Goal: Task Accomplishment & Management: Use online tool/utility

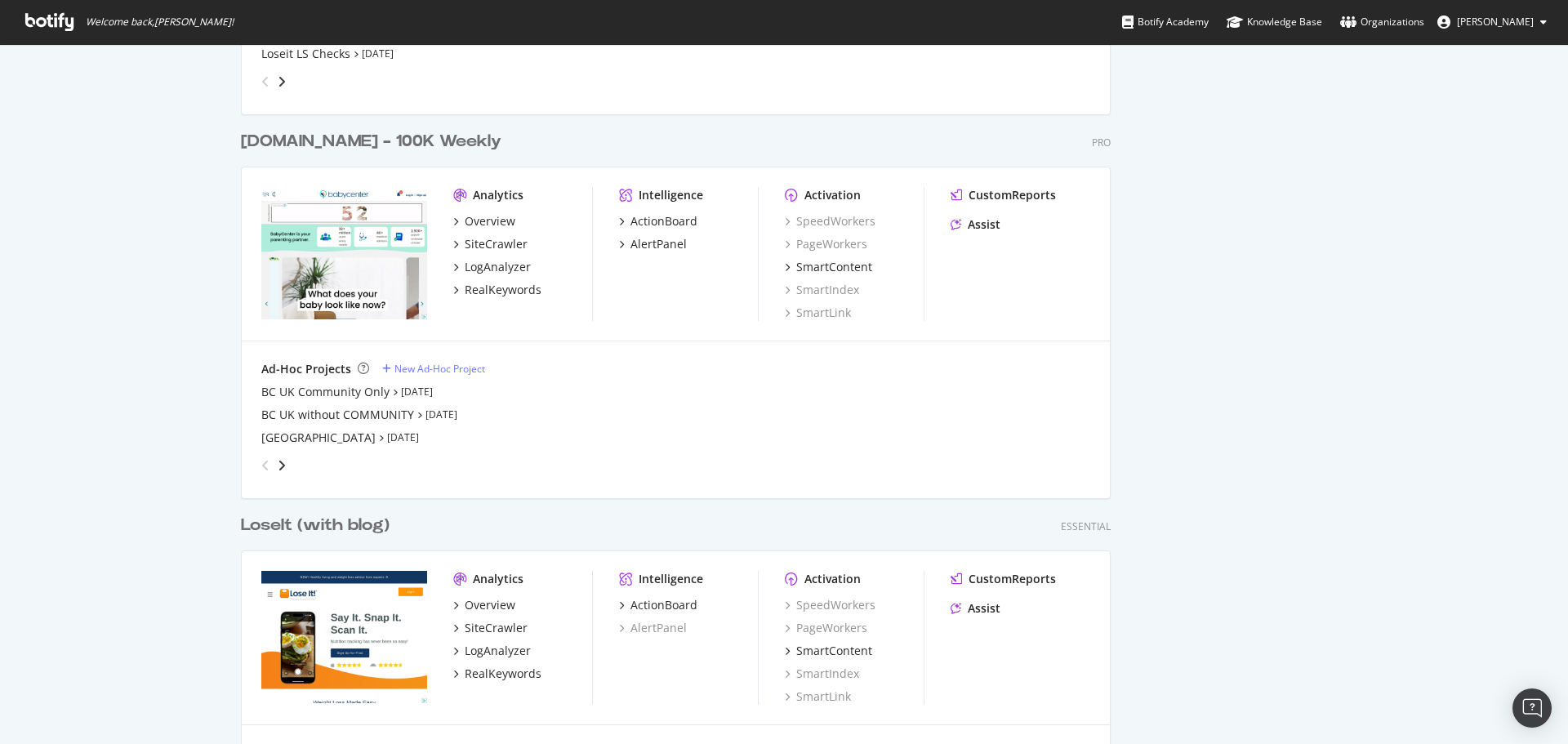
scroll to position [2533, 0]
click at [464, 369] on div "New Ad-Hoc Project" at bounding box center [439, 367] width 91 height 14
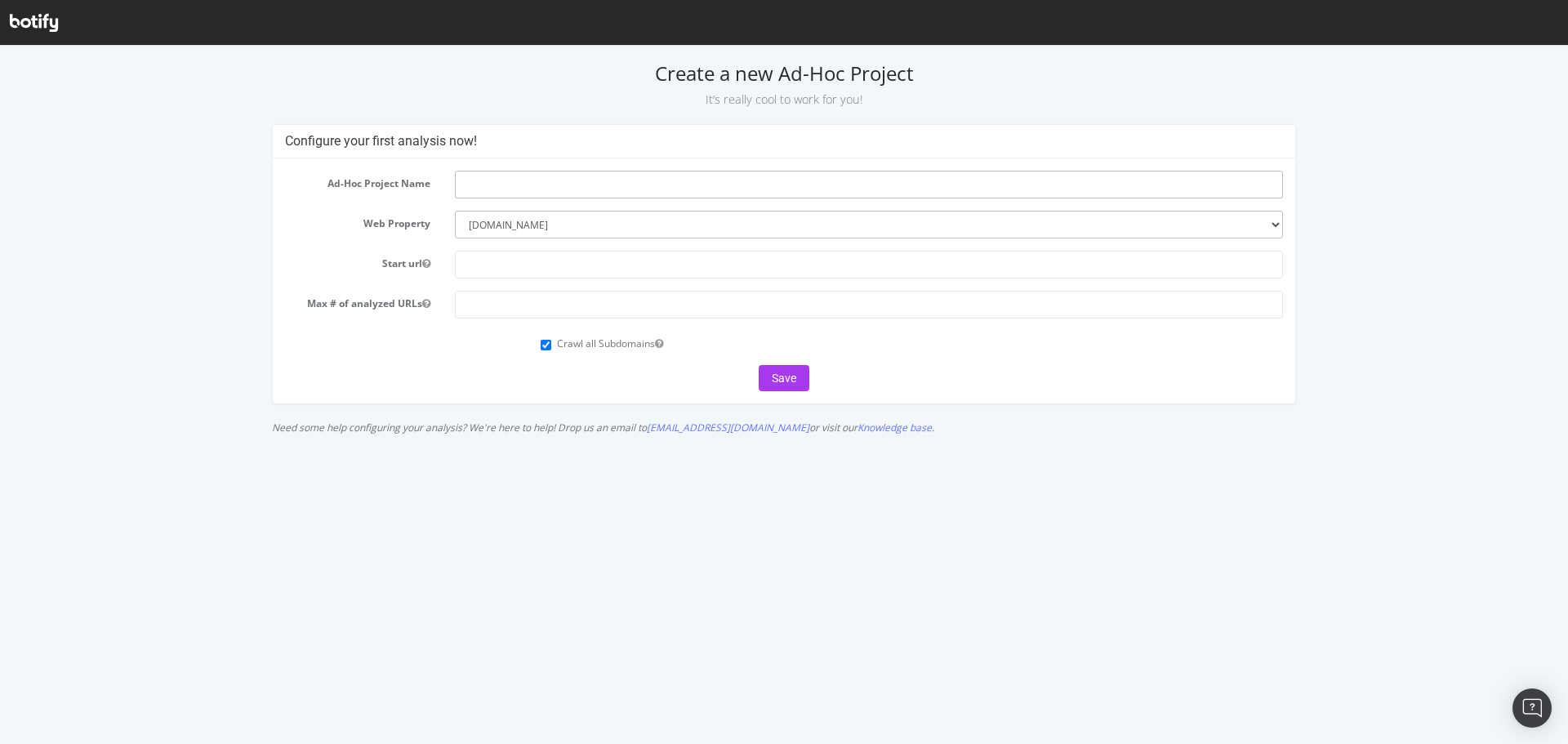
click at [537, 191] on input "text" at bounding box center [868, 185] width 828 height 28
type input "BC and MC"
click at [597, 247] on form "Ad-Hoc Project Name BC and MC Web Property --------- [DOMAIN_NAME] [DOMAIN_NAME…" at bounding box center [784, 281] width 998 height 221
click at [605, 266] on input "text" at bounding box center [868, 265] width 828 height 28
click at [592, 266] on input "text" at bounding box center [868, 265] width 828 height 28
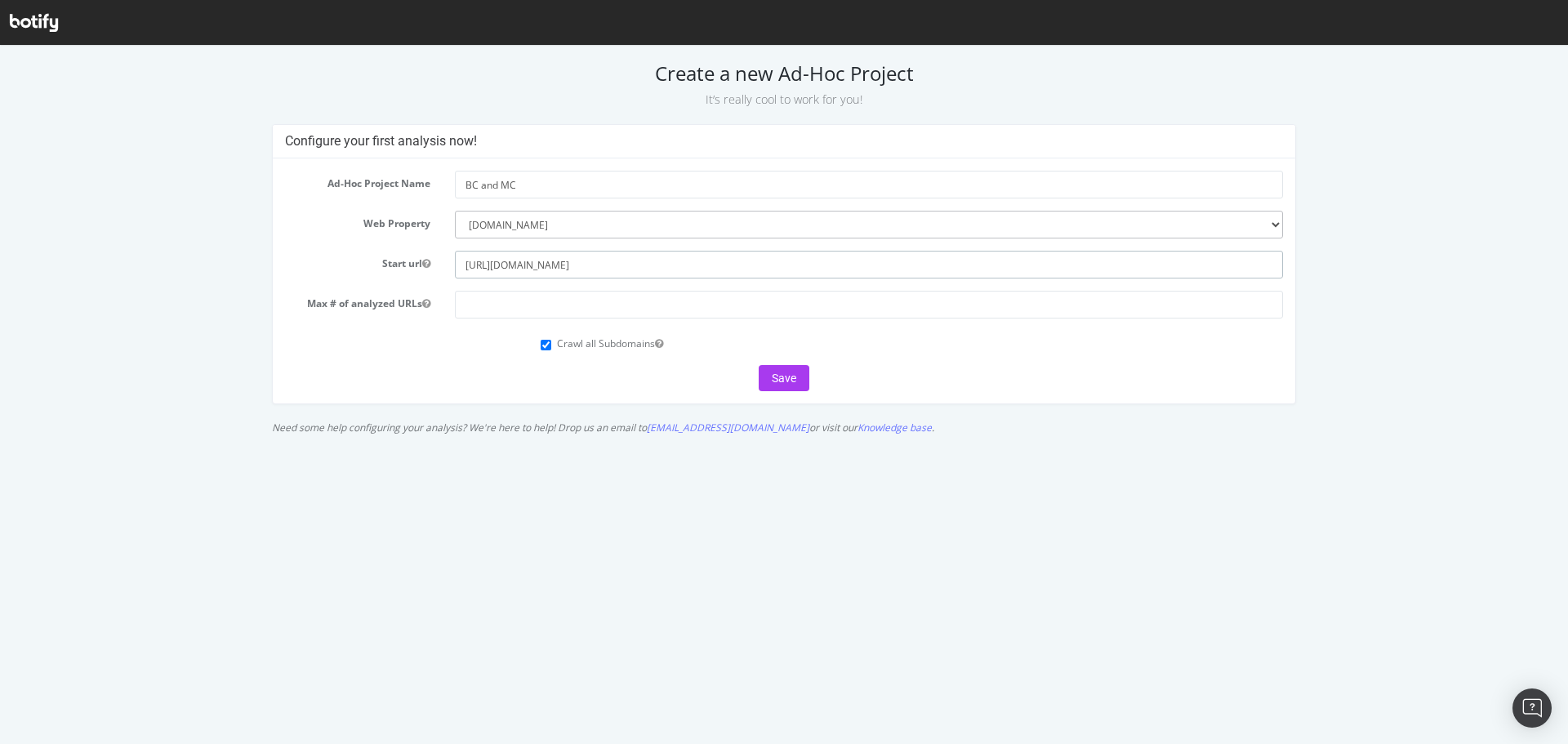
type input "https://www.babycenter.com/"
click at [538, 313] on input "number" at bounding box center [868, 305] width 828 height 28
type input "500000"
click at [551, 345] on div "Crawl all Subdomains" at bounding box center [911, 341] width 742 height 22
click at [547, 346] on input "Crawl all Subdomains" at bounding box center [546, 345] width 11 height 11
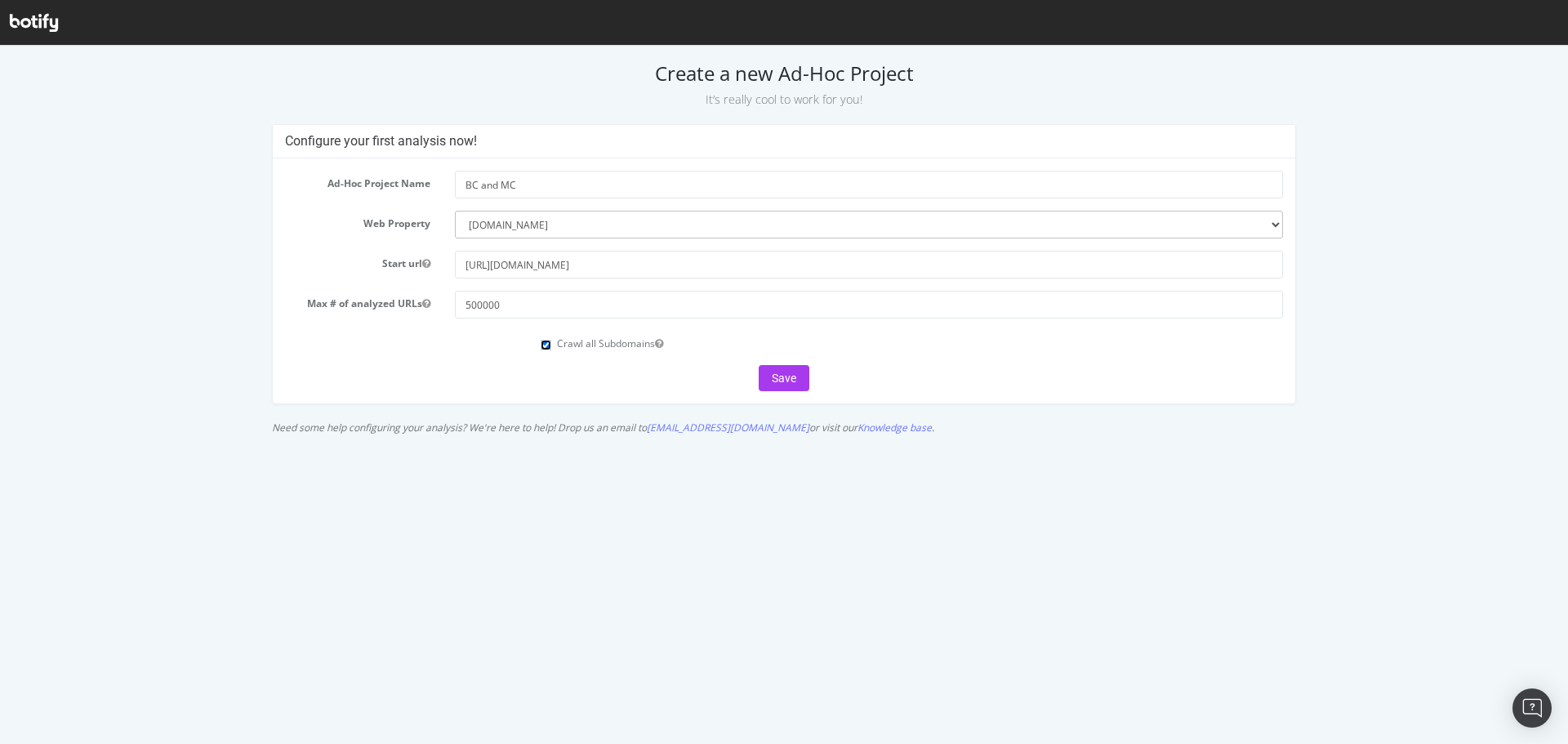
checkbox input "false"
click at [782, 374] on button "Save" at bounding box center [784, 378] width 51 height 26
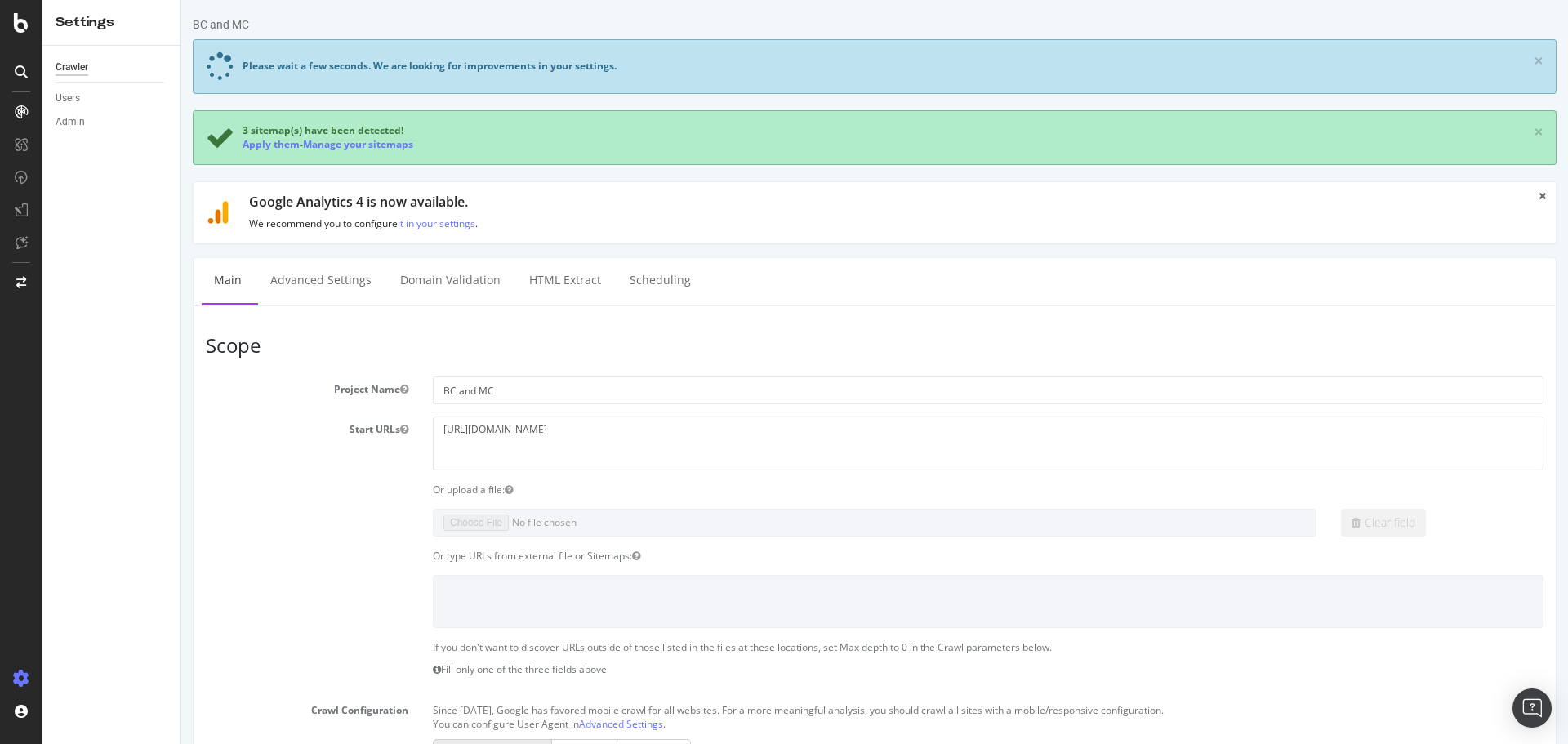
click at [644, 419] on section "Project Name BC and MC Start URLs https://www.babycenter.com/ Or upload a file:…" at bounding box center [875, 712] width 1338 height 672
click at [662, 427] on textarea "[URL][DOMAIN_NAME]" at bounding box center [987, 443] width 1110 height 53
paste textarea "https://momcozy.com/"
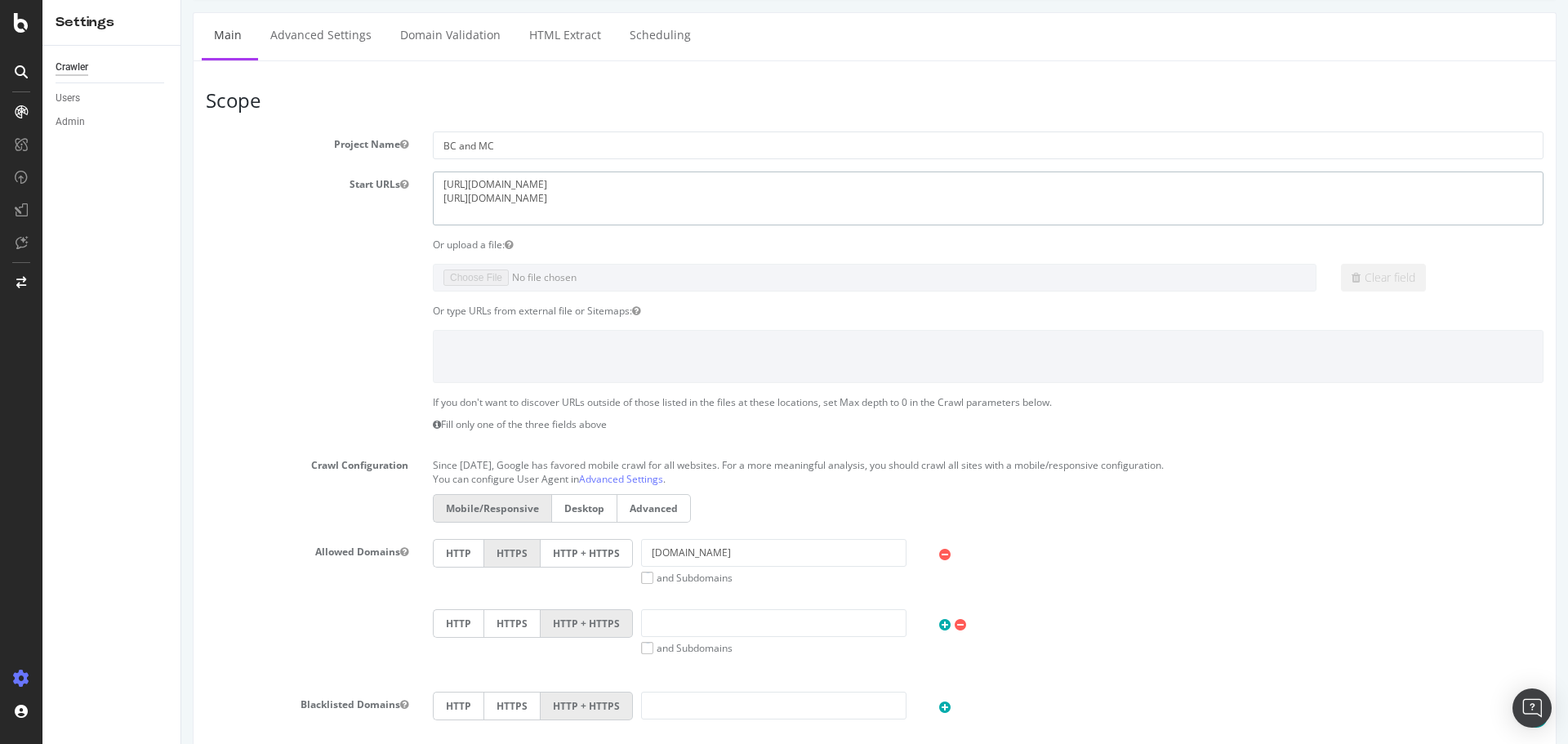
type textarea "https://www.babycenter.com/ https://momcozy.com/"
drag, startPoint x: 699, startPoint y: 619, endPoint x: 708, endPoint y: 624, distance: 10.3
click at [699, 619] on input "text" at bounding box center [773, 624] width 265 height 28
paste input "https://momcozy.com/"
drag, startPoint x: 676, startPoint y: 626, endPoint x: 483, endPoint y: 615, distance: 193.3
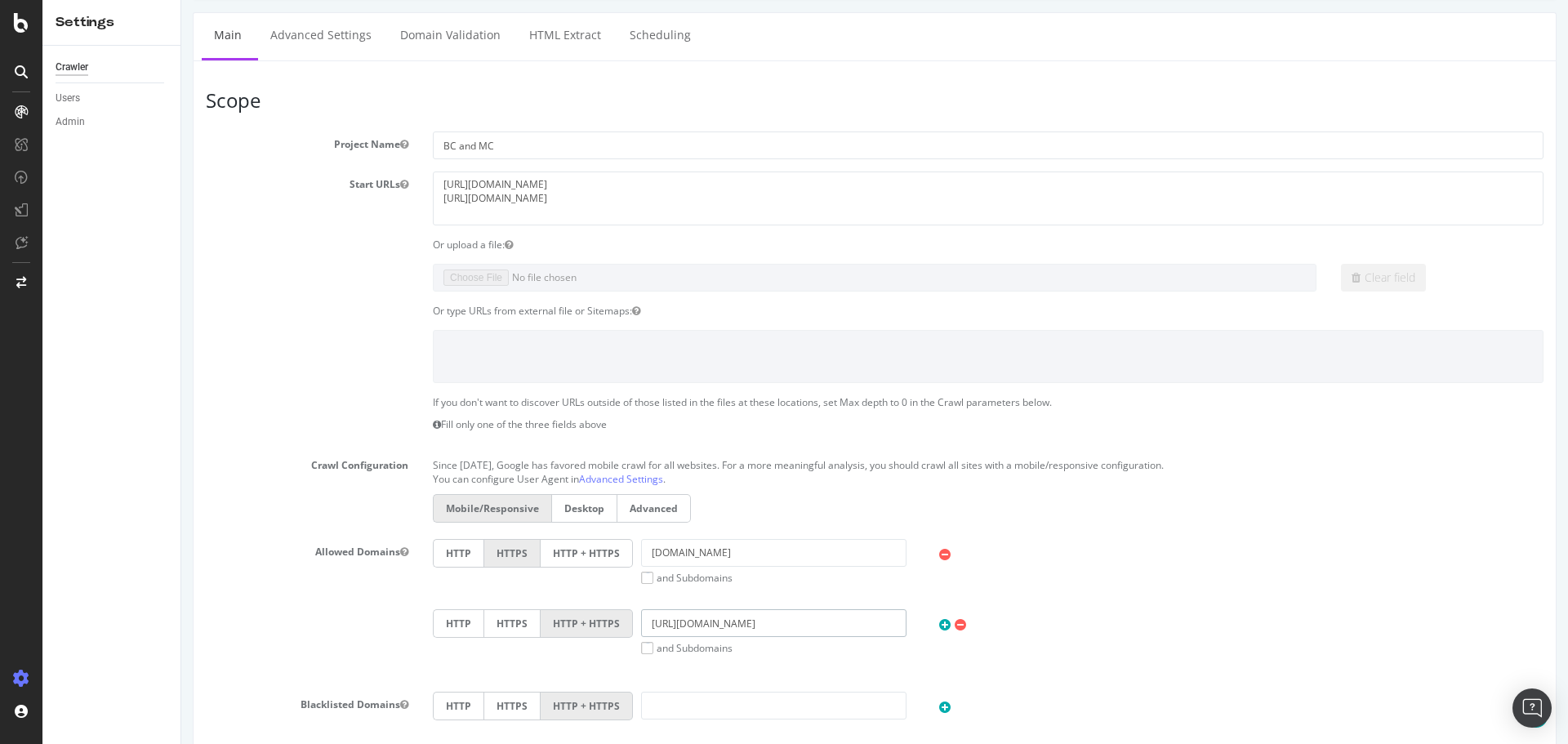
click at [483, 615] on div "HTTP HTTPS HTTP + HTTPS https://momcozy.com/ and Subdomains User Agent: Mobile …" at bounding box center [988, 632] width 1127 height 46
click at [773, 631] on input "momcozy.com/" at bounding box center [773, 624] width 265 height 28
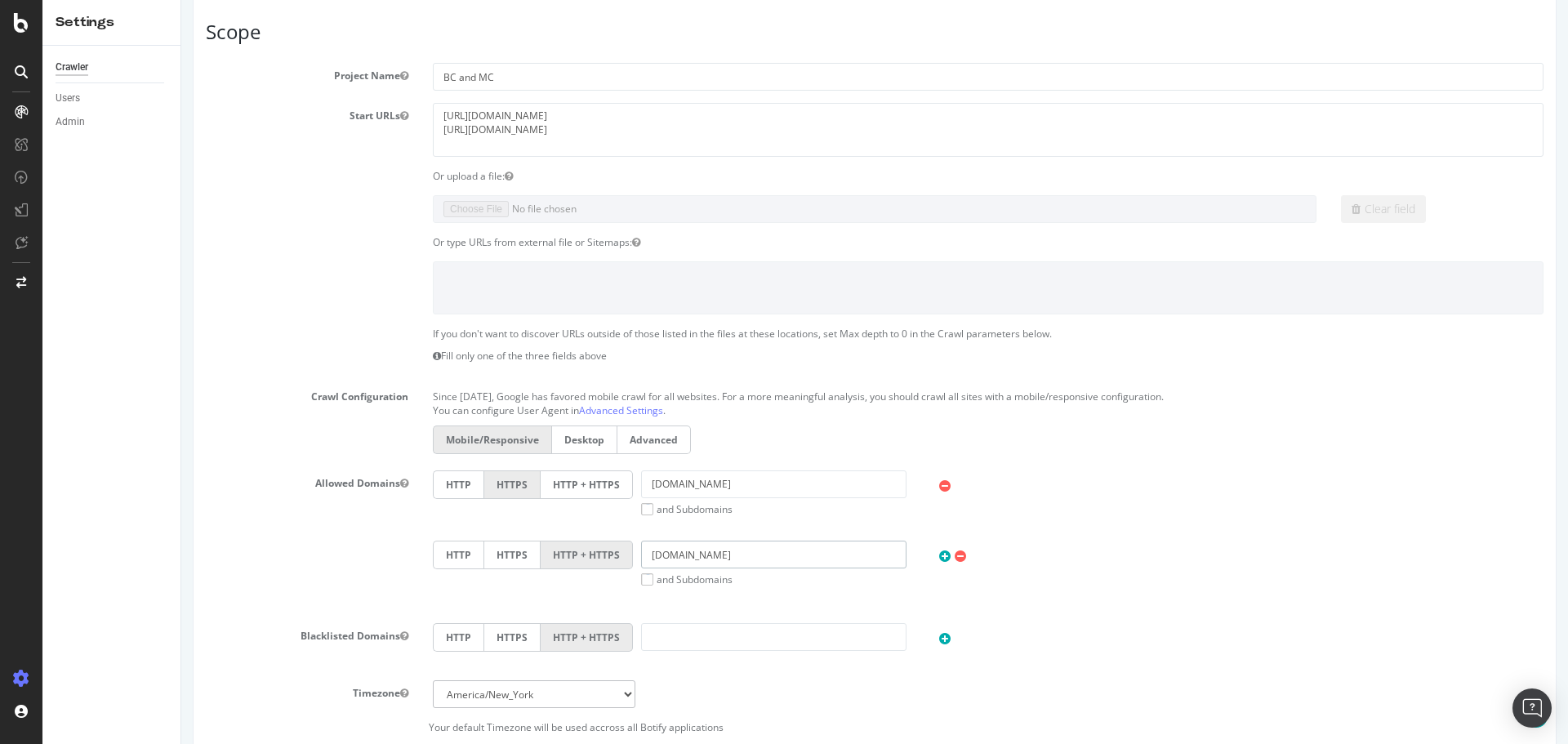
scroll to position [408, 0]
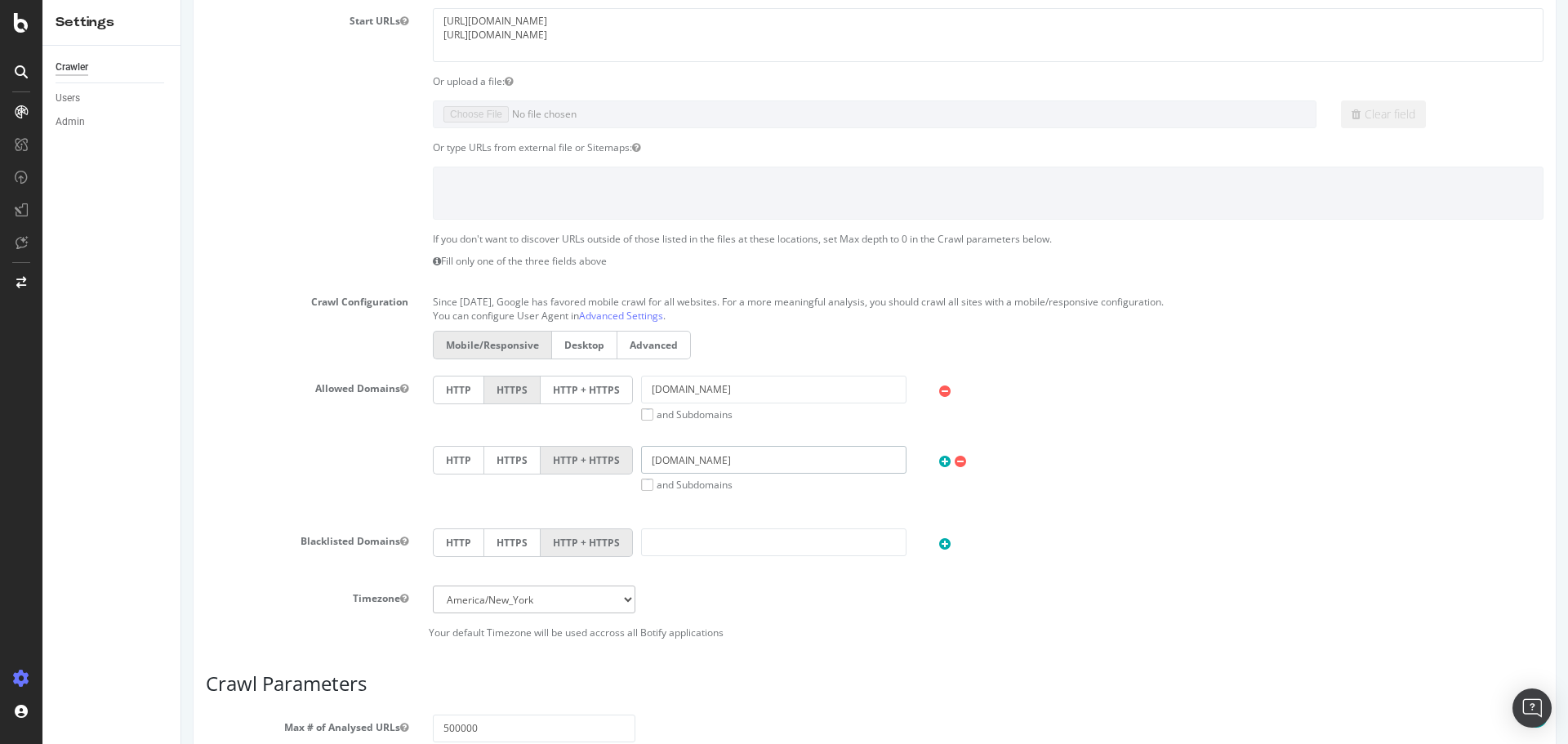
type input "momcozy.com"
click at [716, 540] on input "text" at bounding box center [773, 543] width 265 height 28
type input "community.babycenter.com"
click at [882, 615] on div "Timezone Africa/Abidjan Africa/Accra Africa/Addis_Ababa Africa/Algiers Africa/A…" at bounding box center [875, 612] width 1338 height 54
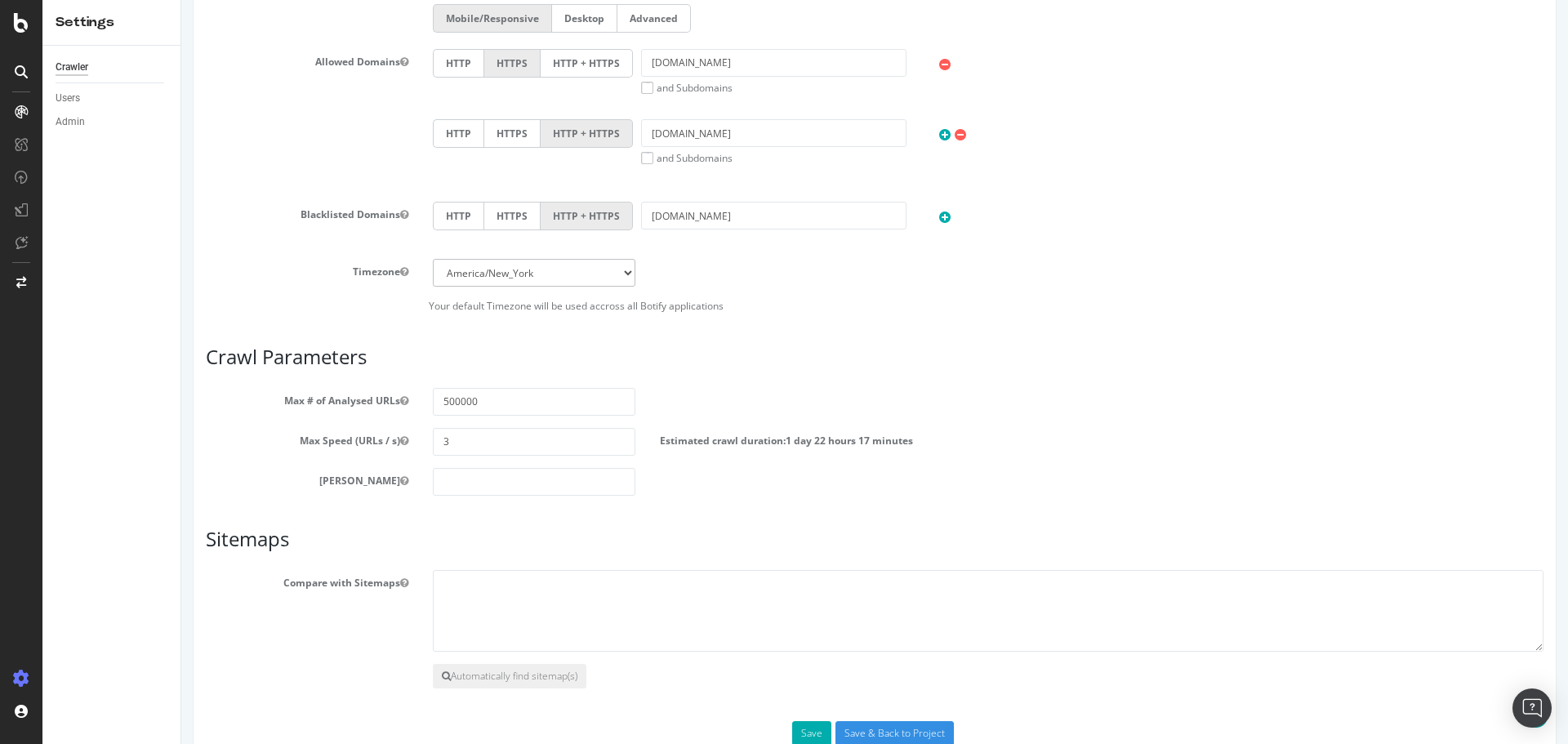
scroll to position [778, 0]
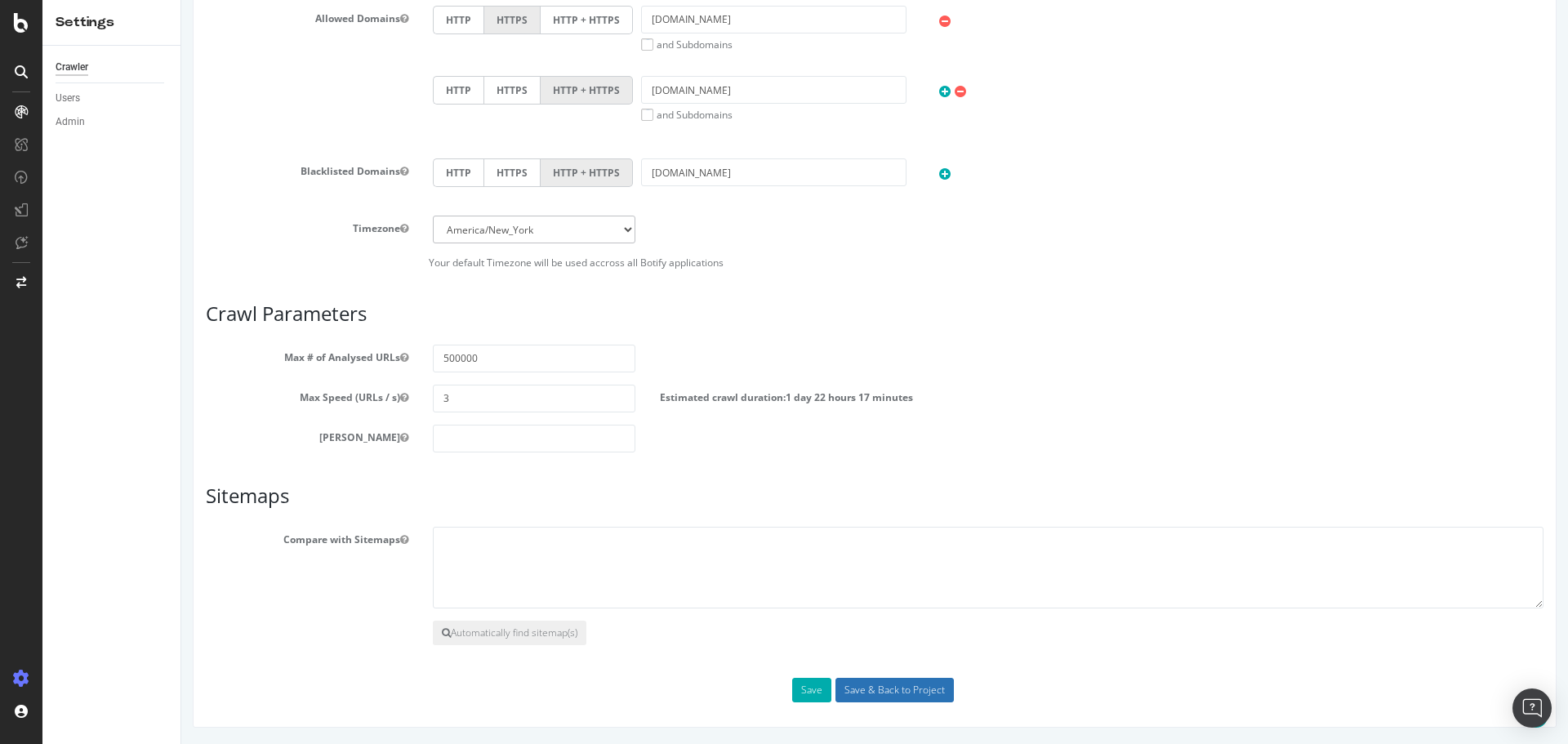
click at [904, 693] on input "Save & Back to Project" at bounding box center [894, 690] width 119 height 25
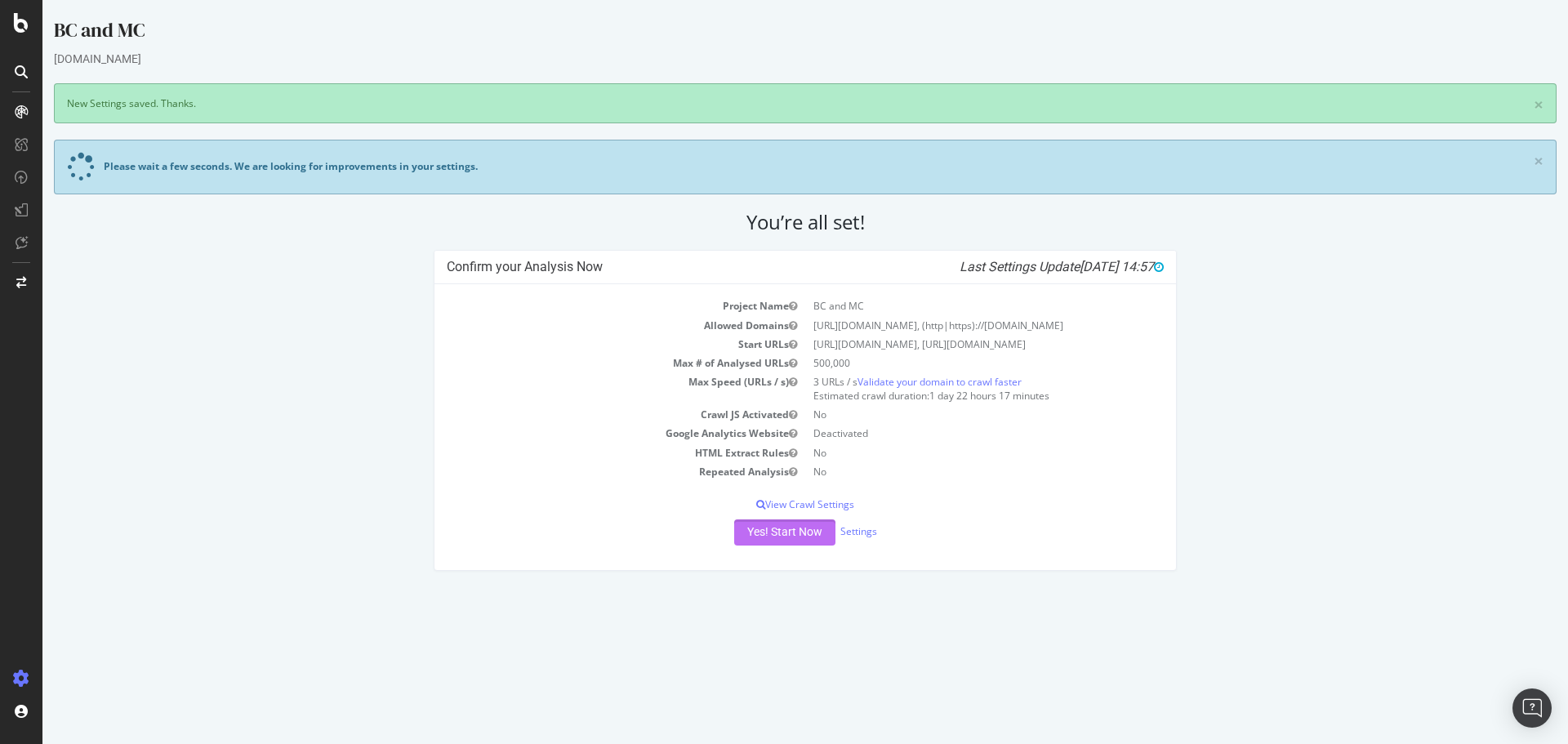
click at [795, 535] on button "Yes! Start Now" at bounding box center [784, 533] width 101 height 26
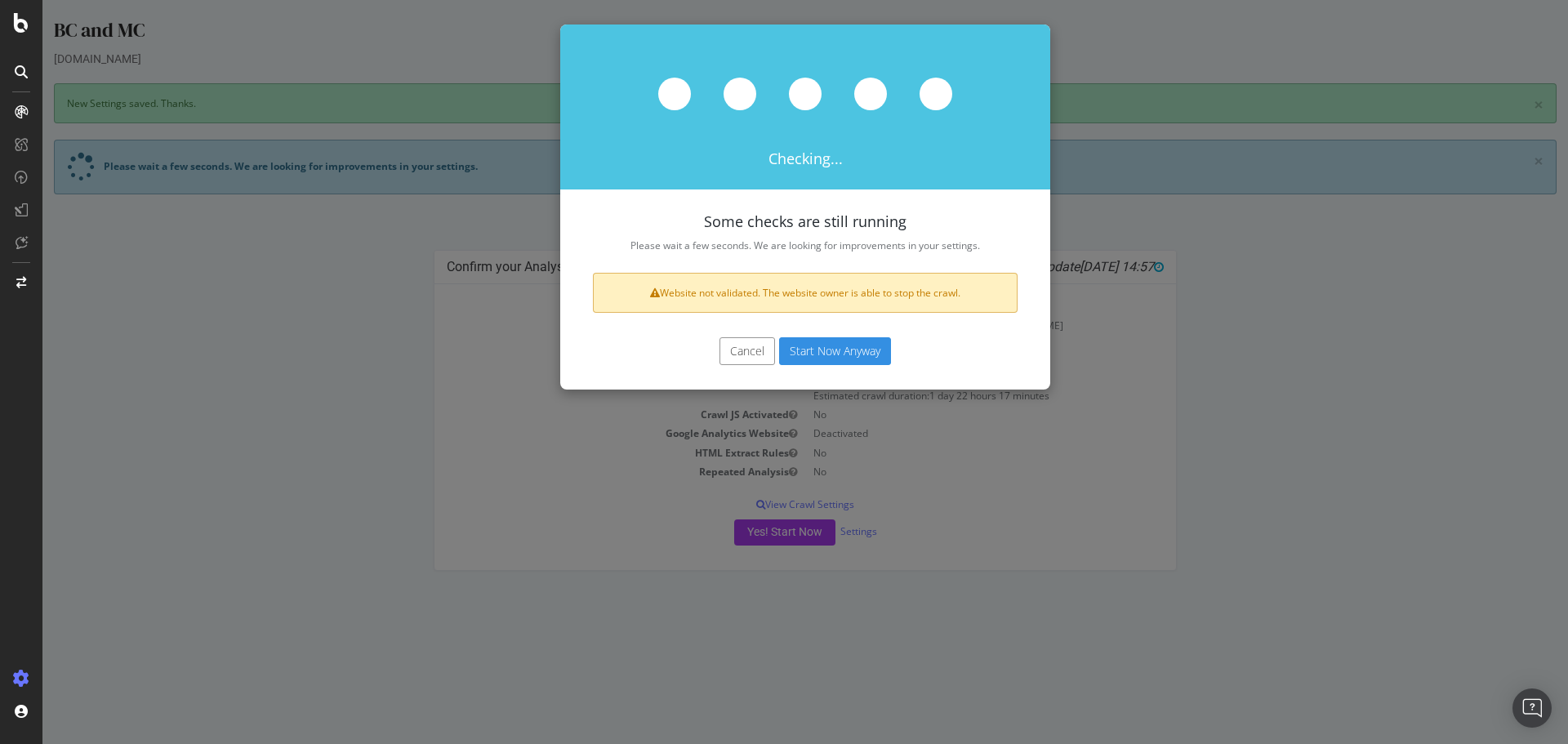
click at [846, 349] on button "Start Now Anyway" at bounding box center [834, 352] width 112 height 28
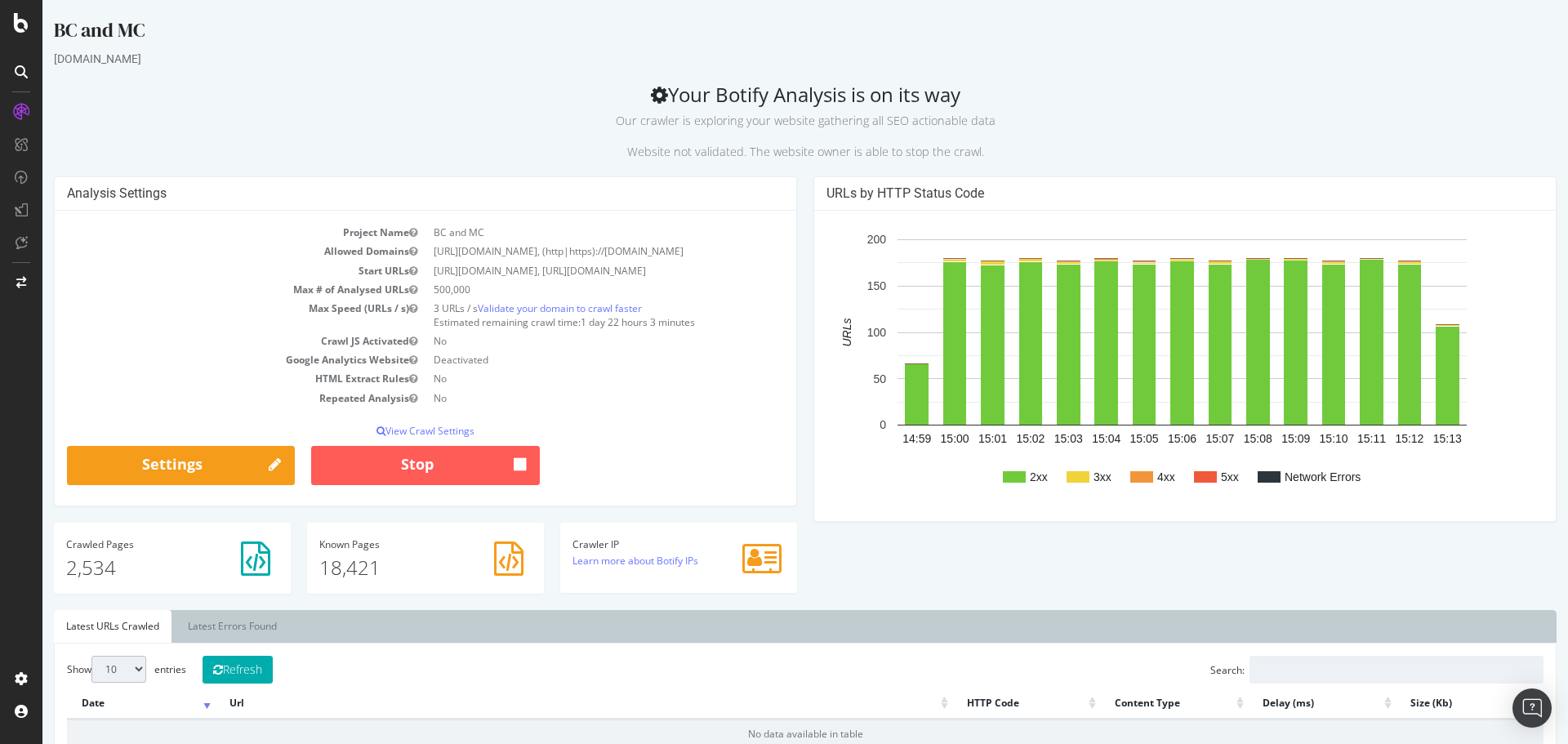
drag, startPoint x: 156, startPoint y: 24, endPoint x: 70, endPoint y: 99, distance: 114.1
click at [54, 29] on div "BC and MC" at bounding box center [804, 33] width 1502 height 34
copy div "BC and MC"
